Goal: Information Seeking & Learning: Understand process/instructions

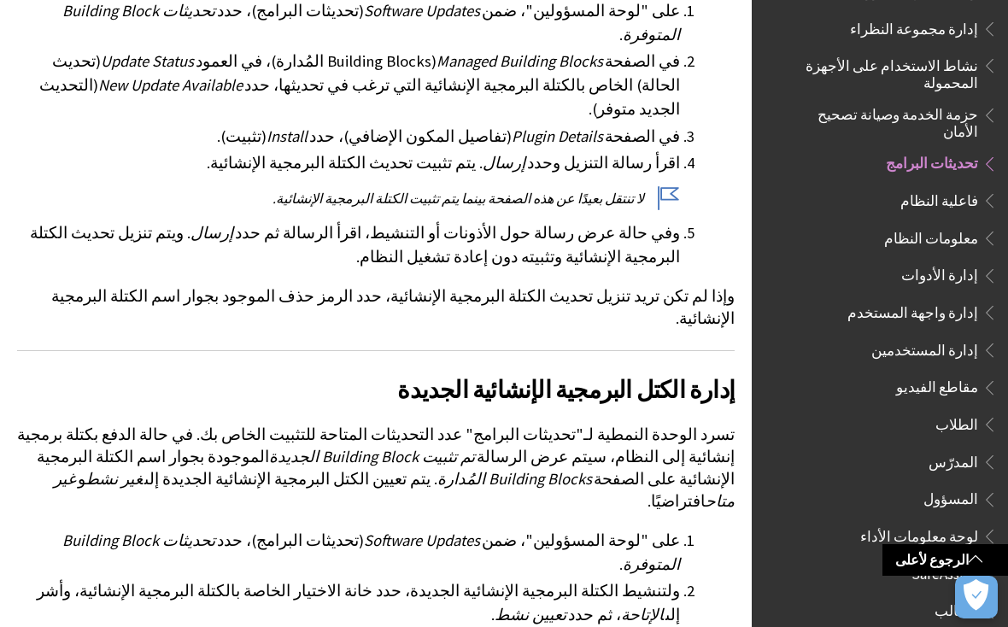
scroll to position [859, 0]
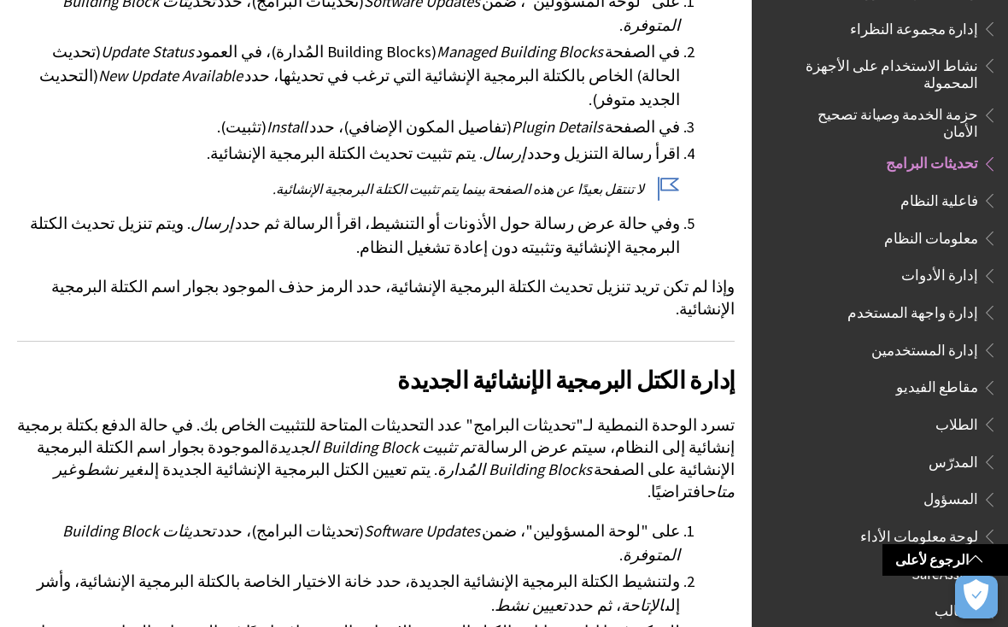
click at [952, 448] on span "المدرّس" at bounding box center [954, 459] width 50 height 23
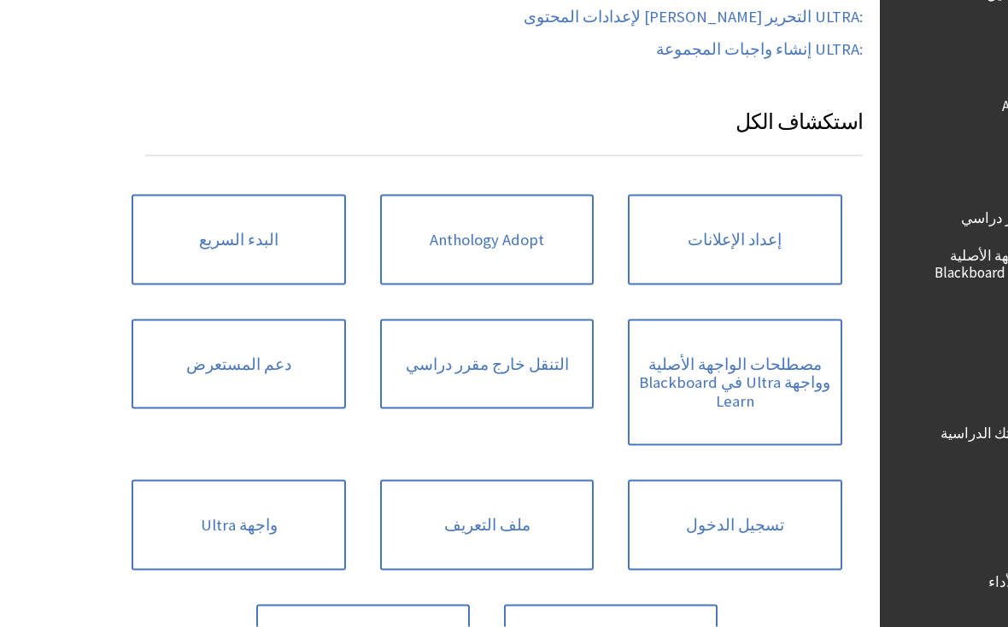
scroll to position [918, 0]
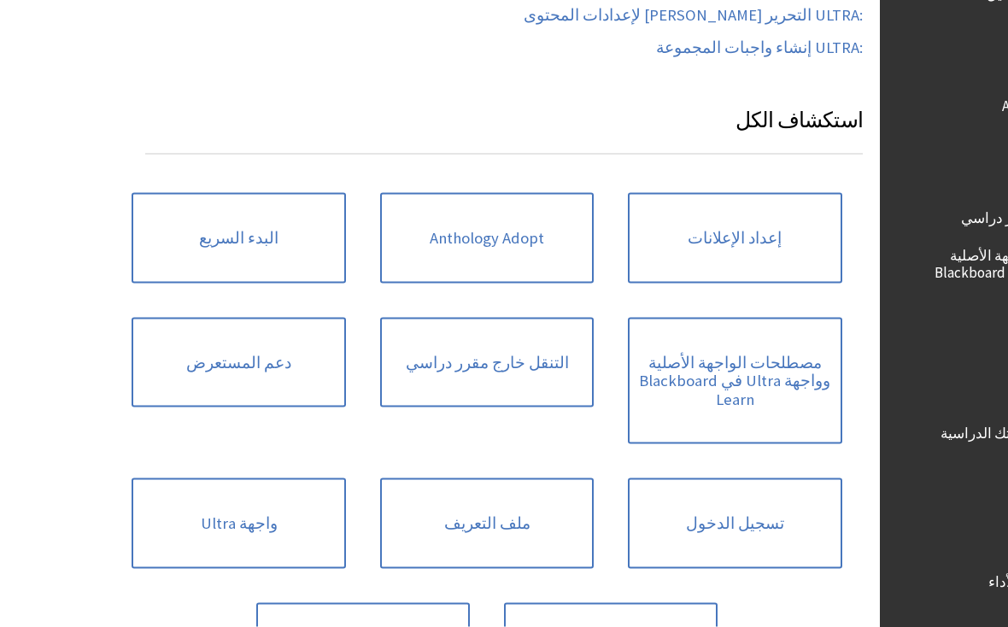
click at [217, 367] on link "دعم المستعرض" at bounding box center [110, 363] width 214 height 91
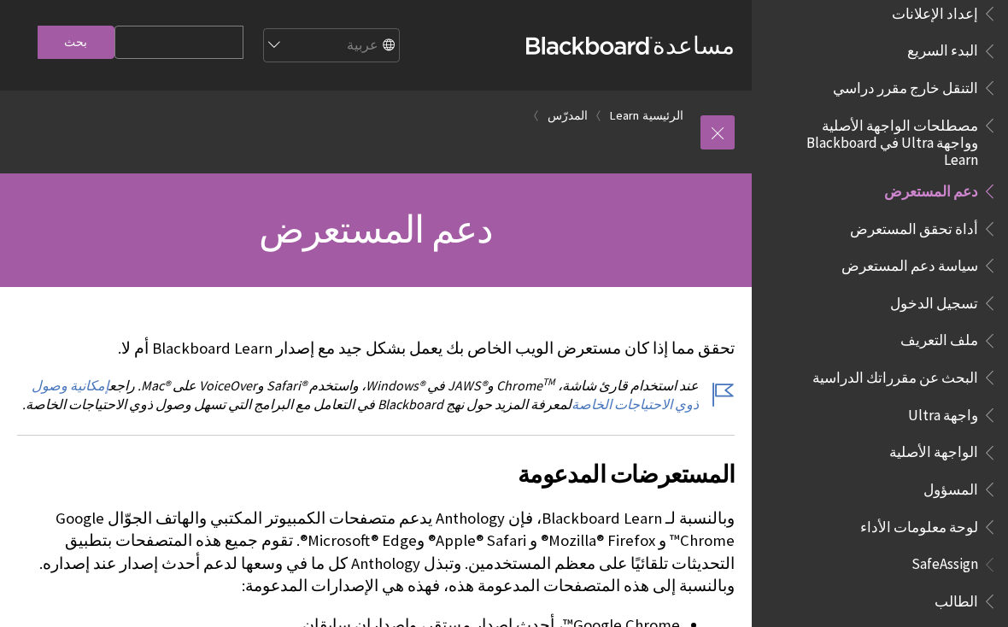
click at [652, 124] on link "الرئيسية" at bounding box center [662, 115] width 41 height 21
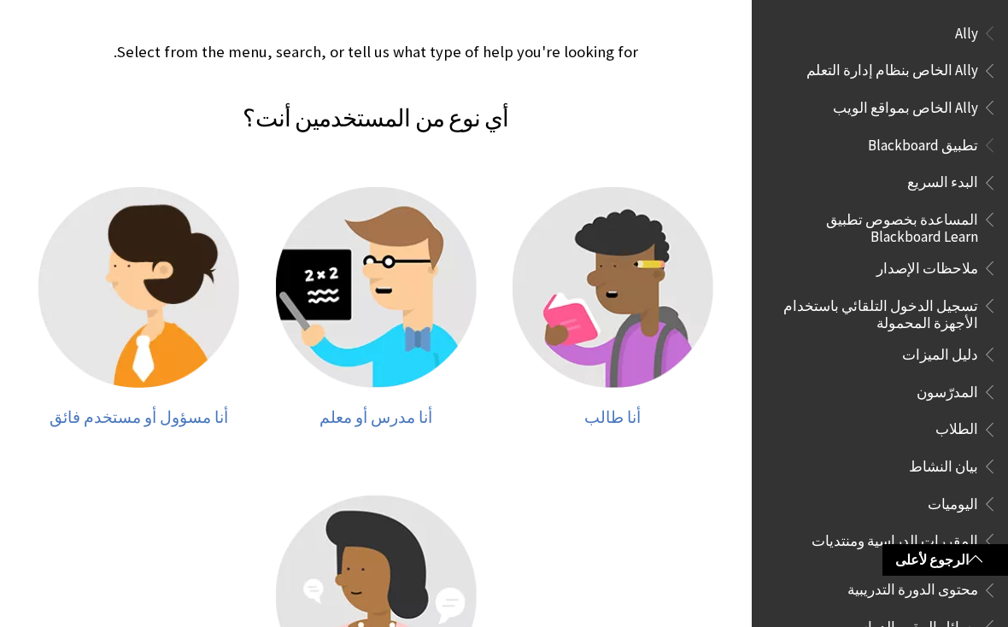
scroll to position [333, 0]
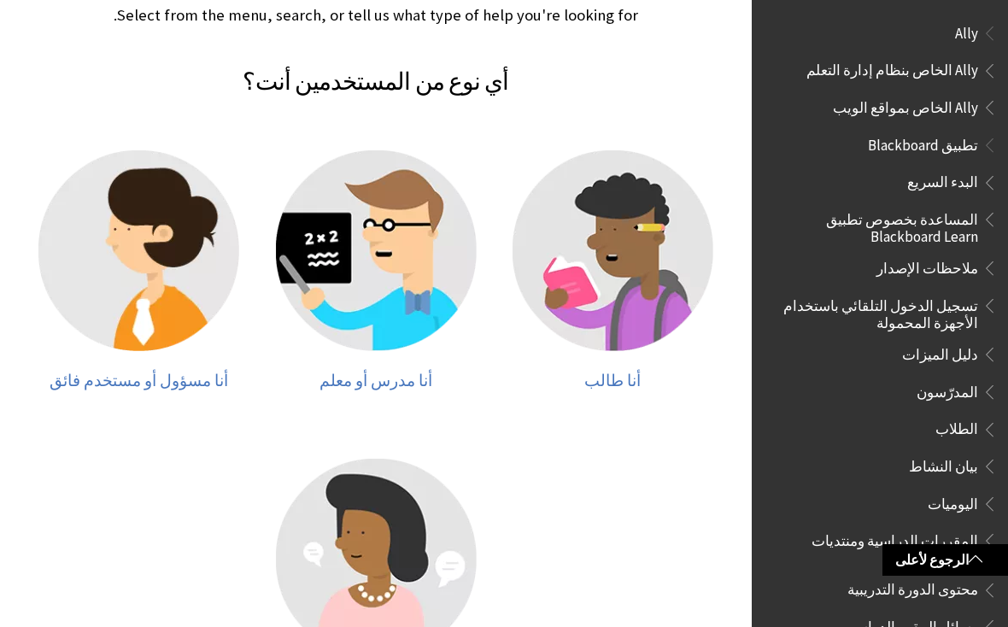
click at [446, 345] on img at bounding box center [376, 250] width 201 height 201
click at [424, 282] on img at bounding box center [376, 250] width 201 height 201
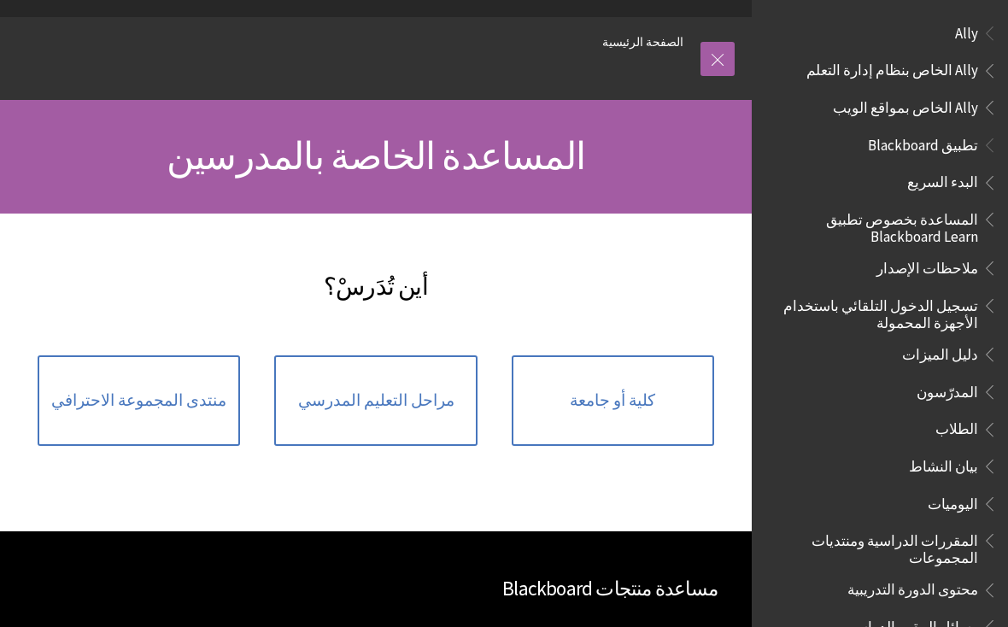
scroll to position [94, 0]
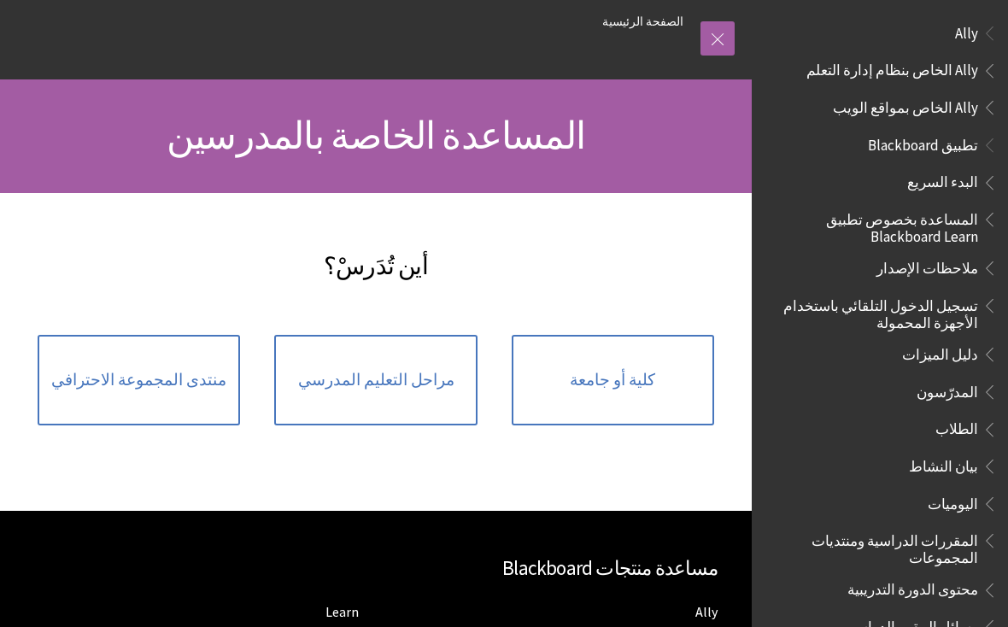
click at [625, 390] on span "كلية أو جامعة" at bounding box center [612, 380] width 85 height 19
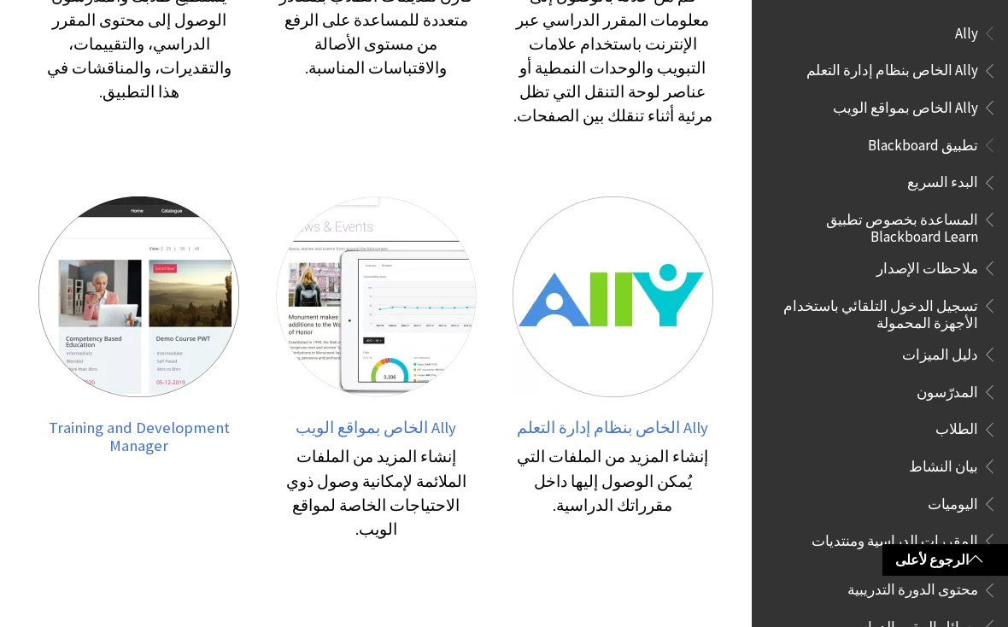
scroll to position [601, 0]
click at [954, 390] on span "المدرّسون" at bounding box center [948, 389] width 62 height 23
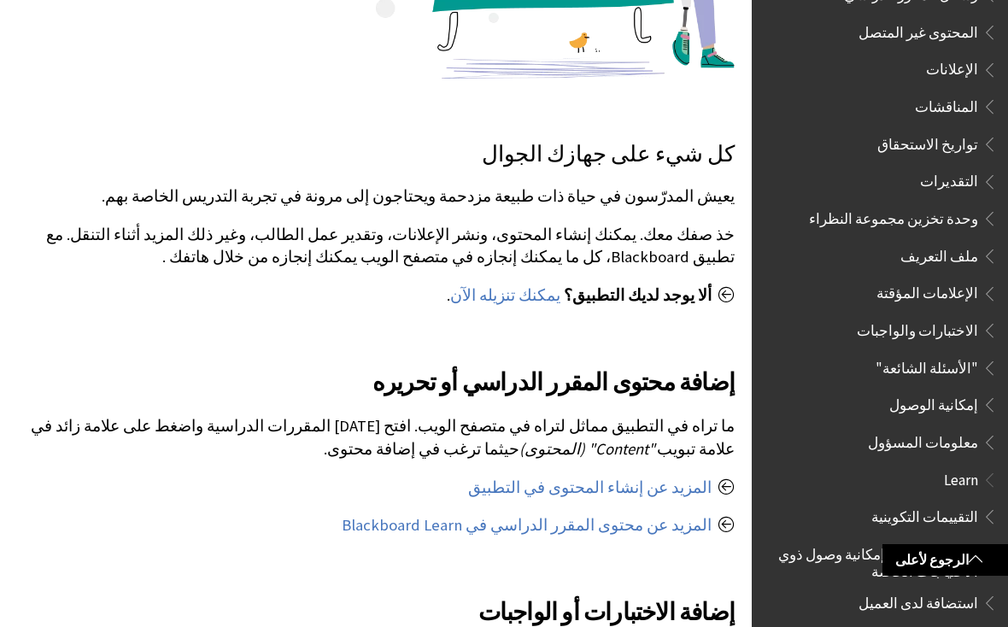
scroll to position [634, 0]
click at [927, 314] on span "الاختبارات والواجبات" at bounding box center [917, 325] width 121 height 23
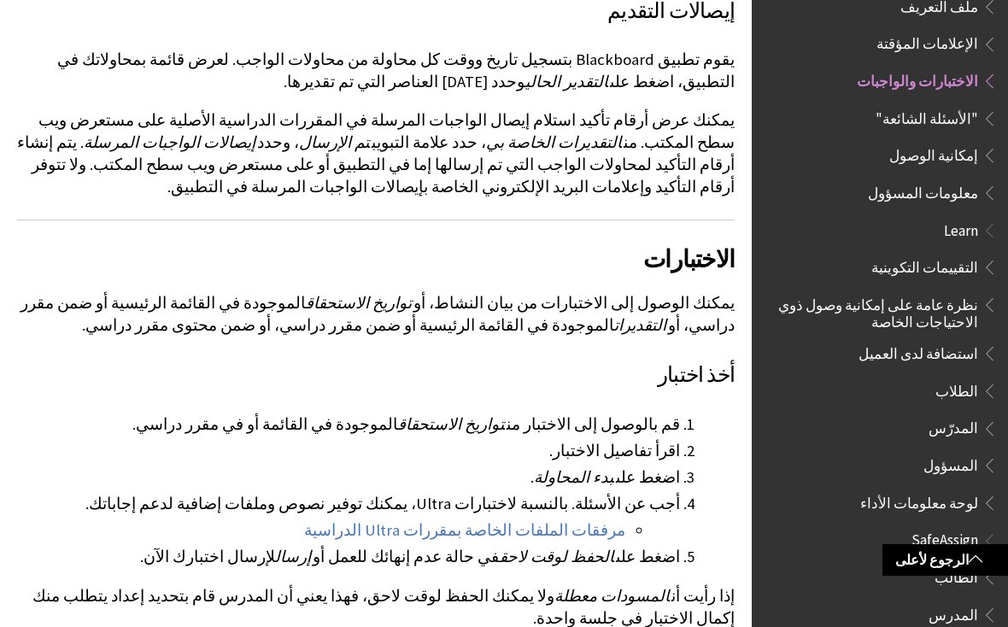
scroll to position [1434, 0]
click at [523, 519] on link "مرفقات الملفات الخاصة بمقررات Ultra الدراسية" at bounding box center [464, 529] width 321 height 21
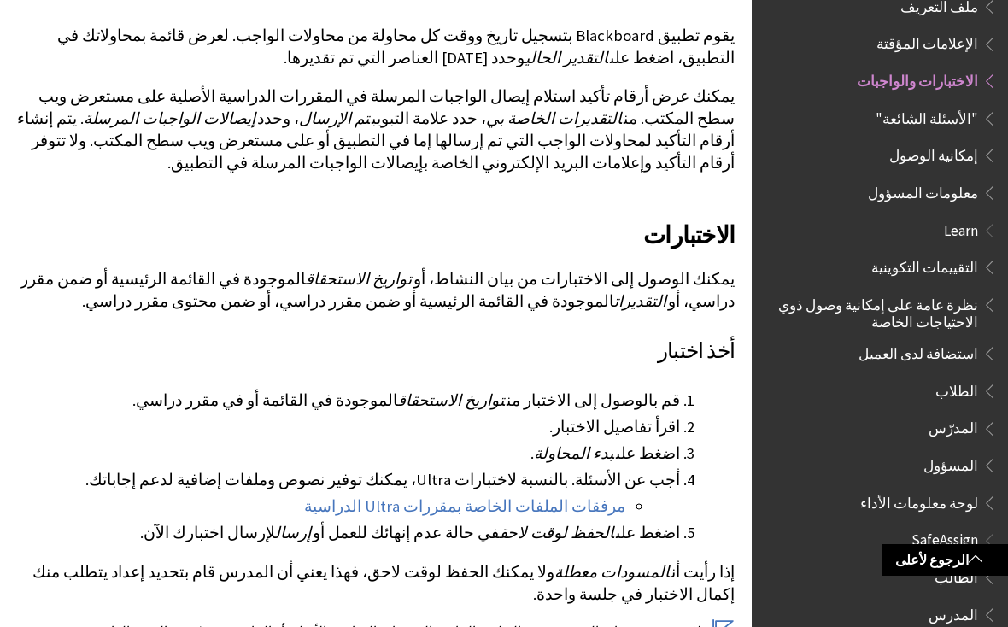
scroll to position [1458, 0]
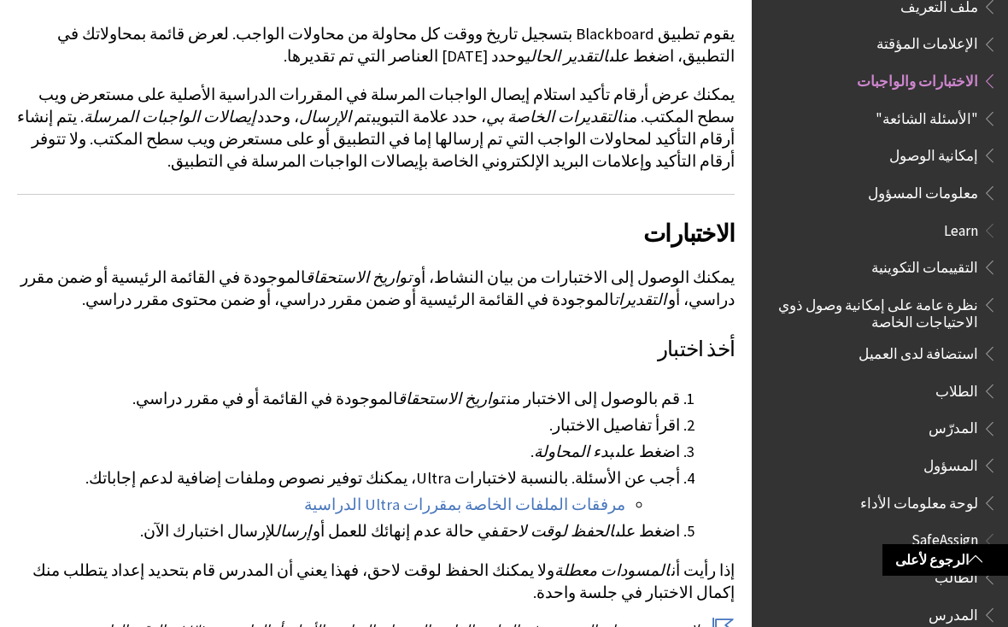
click at [571, 495] on link "مرفقات الملفات الخاصة بمقررات Ultra الدراسية" at bounding box center [464, 505] width 321 height 21
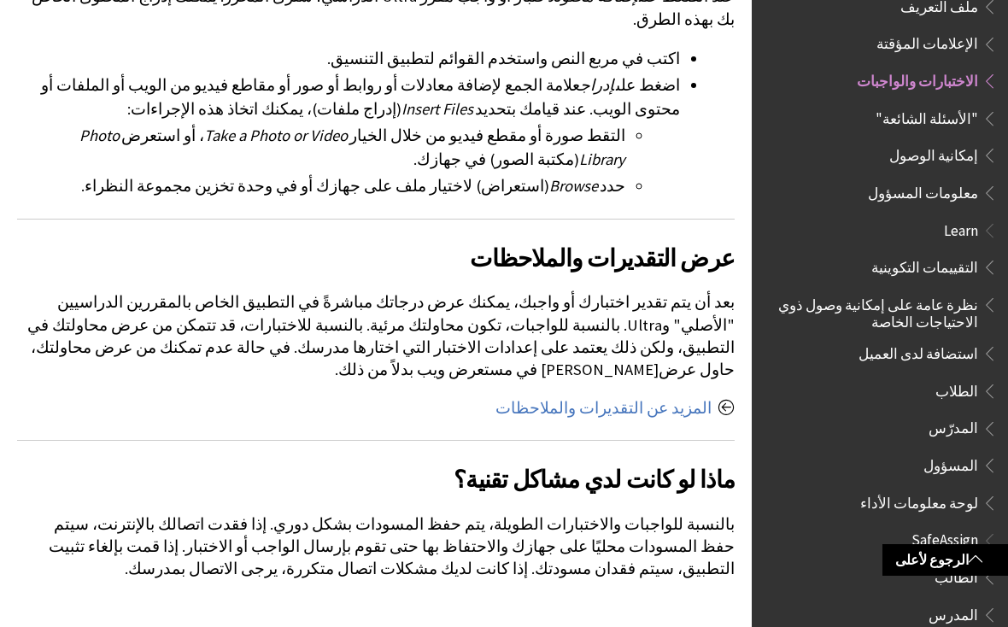
scroll to position [3751, 0]
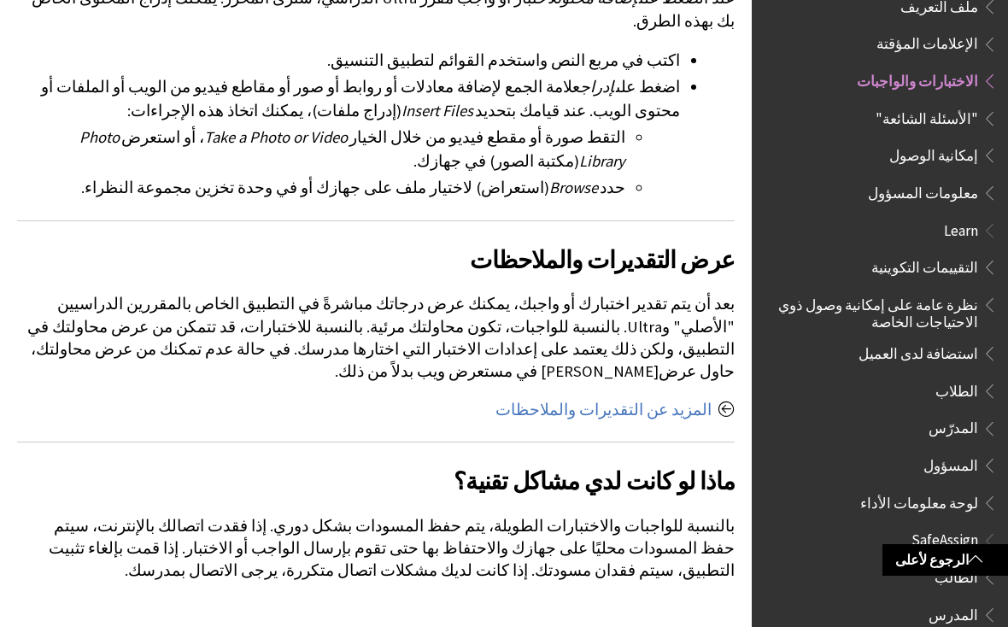
click at [648, 400] on link "المزيد عن التقديرات والملاحظات" at bounding box center [604, 410] width 216 height 21
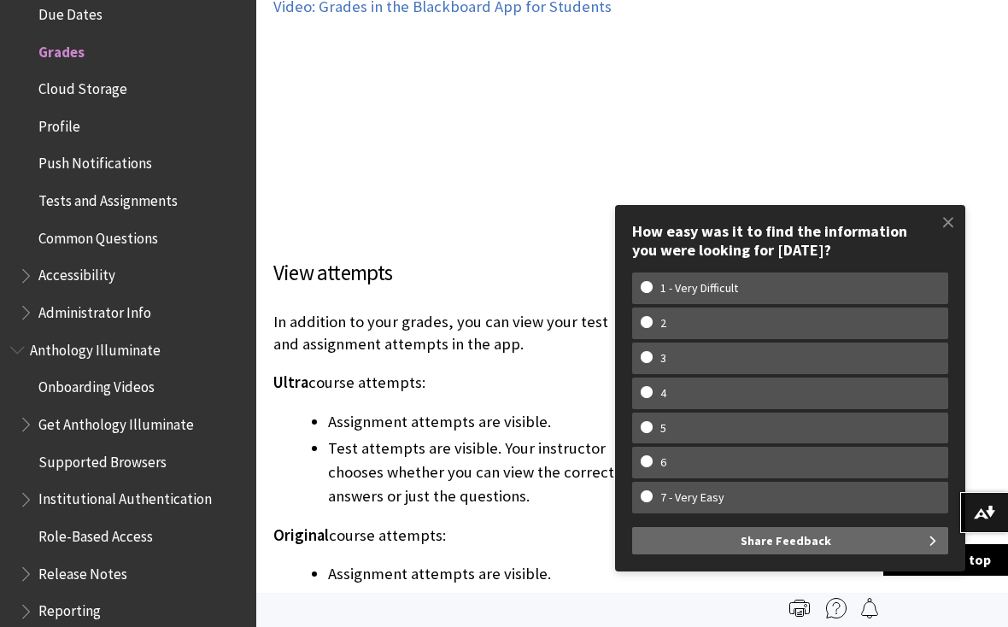
scroll to position [2756, 0]
